Goal: Check status: Check status

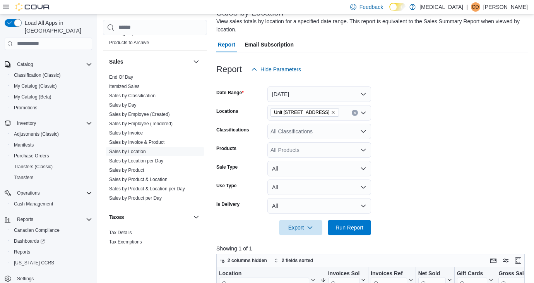
scroll to position [74, 0]
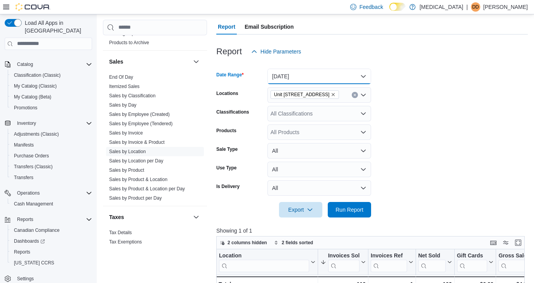
click at [319, 77] on button "Today" at bounding box center [320, 76] width 104 height 15
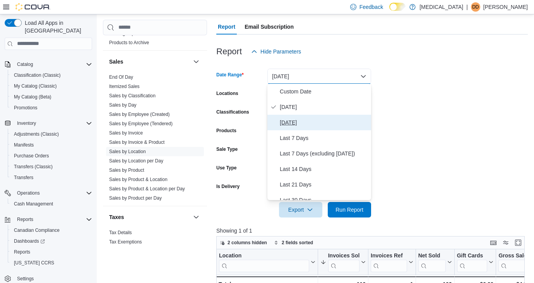
click at [319, 121] on span "Yesterday" at bounding box center [324, 122] width 88 height 9
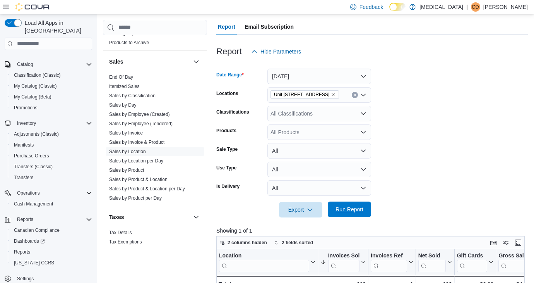
click at [359, 211] on span "Run Report" at bounding box center [350, 209] width 28 height 8
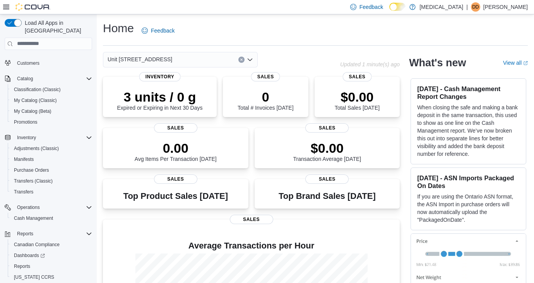
scroll to position [43, 0]
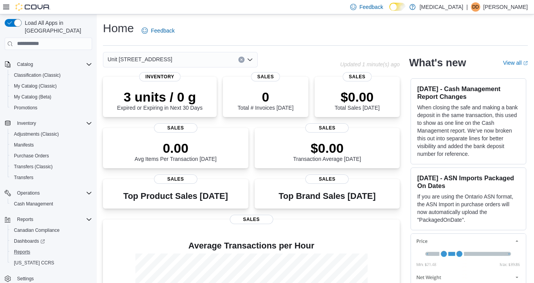
click at [28, 246] on button "Reports" at bounding box center [52, 251] width 88 height 11
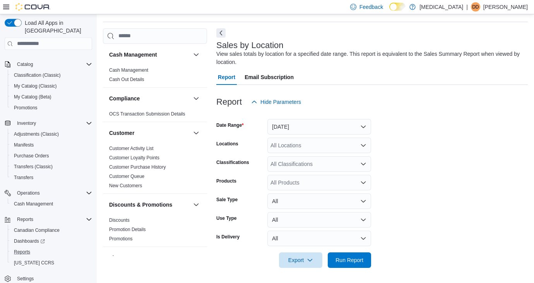
scroll to position [24, 0]
click at [330, 156] on div "All Classifications" at bounding box center [320, 163] width 104 height 15
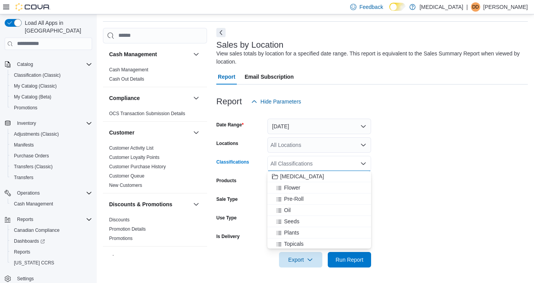
click at [330, 144] on div "All Locations" at bounding box center [320, 144] width 104 height 15
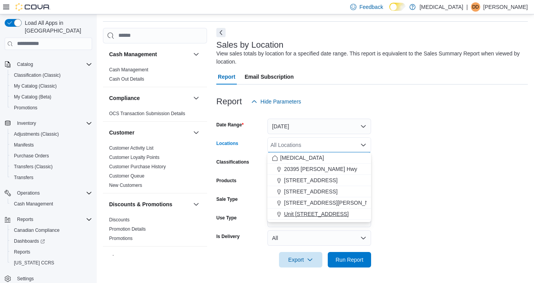
click at [336, 216] on span "Unit [STREET_ADDRESS]" at bounding box center [316, 214] width 65 height 8
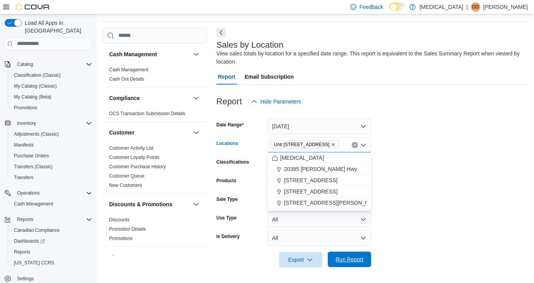
click at [349, 254] on span "Run Report" at bounding box center [350, 258] width 34 height 15
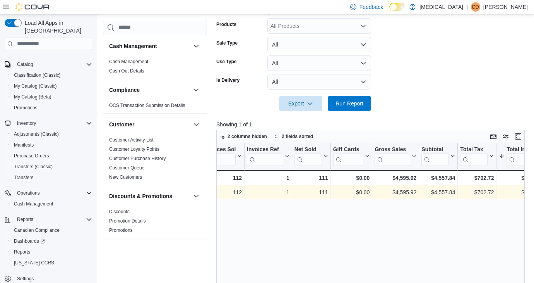
scroll to position [0, 151]
